Goal: Use online tool/utility: Utilize a website feature to perform a specific function

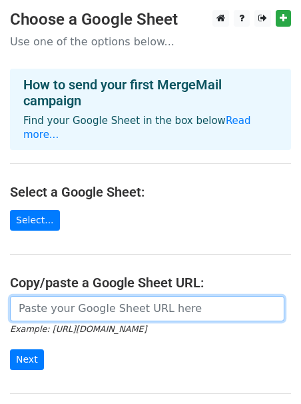
click at [145, 302] on input "url" at bounding box center [147, 308] width 275 height 25
click at [70, 296] on input "url" at bounding box center [147, 308] width 275 height 25
click at [98, 301] on input "url" at bounding box center [147, 308] width 275 height 25
paste input "[URL][DOMAIN_NAME]"
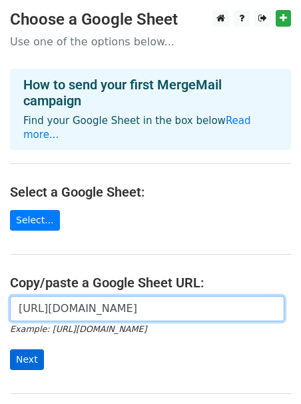
type input "https://docs.google.com/spreadsheets/d/1rjgbWV30-RAykEkugoq1bx3l-7H0IJuvomLyUiv…"
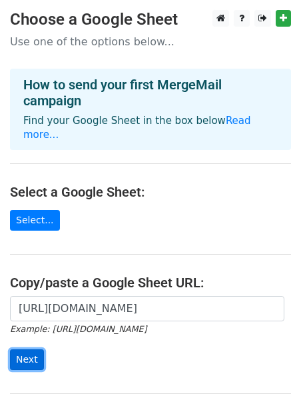
click at [25, 349] on input "Next" at bounding box center [27, 359] width 34 height 21
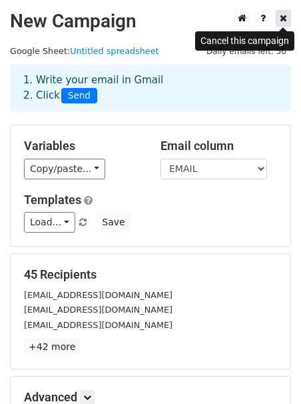
click at [283, 19] on icon at bounding box center [283, 17] width 7 height 9
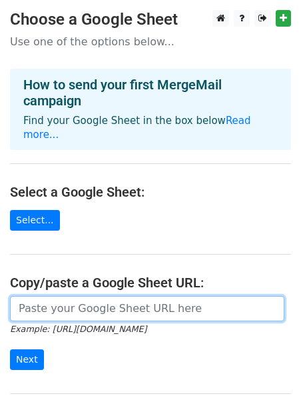
click at [66, 296] on input "url" at bounding box center [147, 308] width 275 height 25
paste input "https://docs.google.com/spreadsheets/d/1rjgbWV30-RAykEkugoq1bx3l-7H0IJuvomLyUiv…"
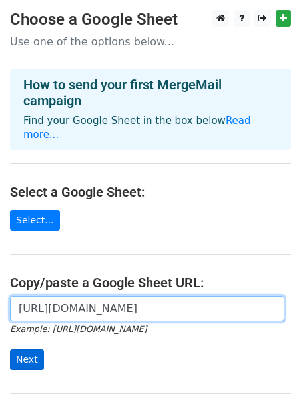
type input "https://docs.google.com/spreadsheets/d/1rjgbWV30-RAykEkugoq1bx3l-7H0IJuvomLyUiv…"
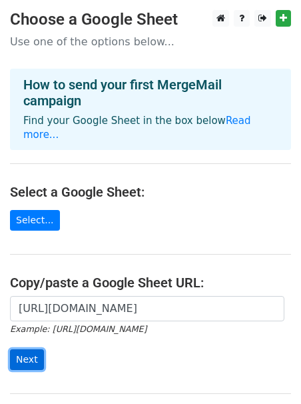
click at [19, 349] on input "Next" at bounding box center [27, 359] width 34 height 21
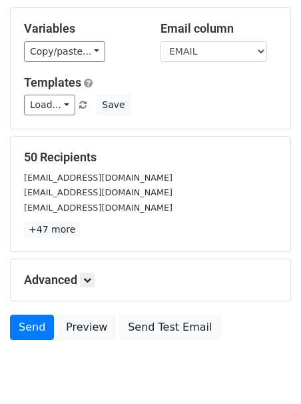
scroll to position [167, 0]
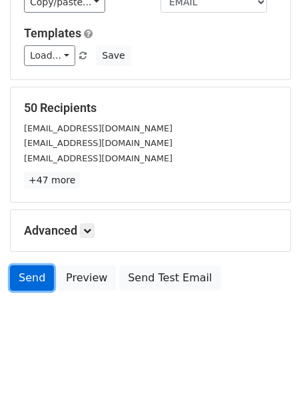
click at [25, 279] on link "Send" at bounding box center [32, 277] width 44 height 25
